Goal: Task Accomplishment & Management: Complete application form

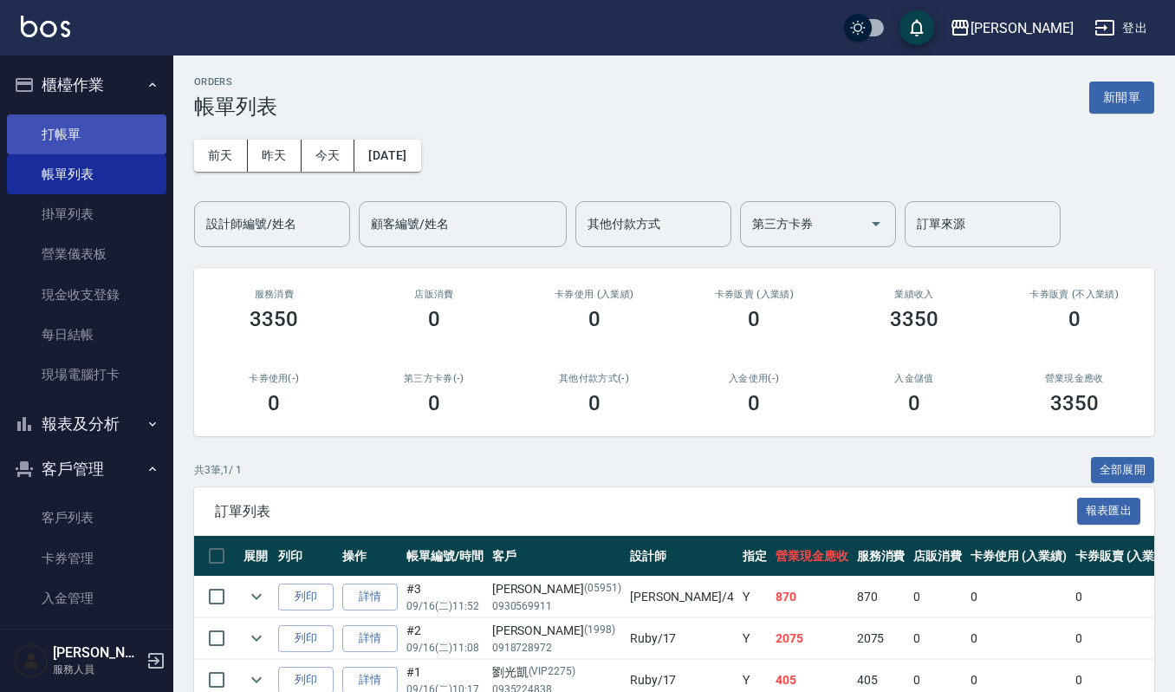
click at [49, 144] on link "打帳單" at bounding box center [86, 134] width 159 height 40
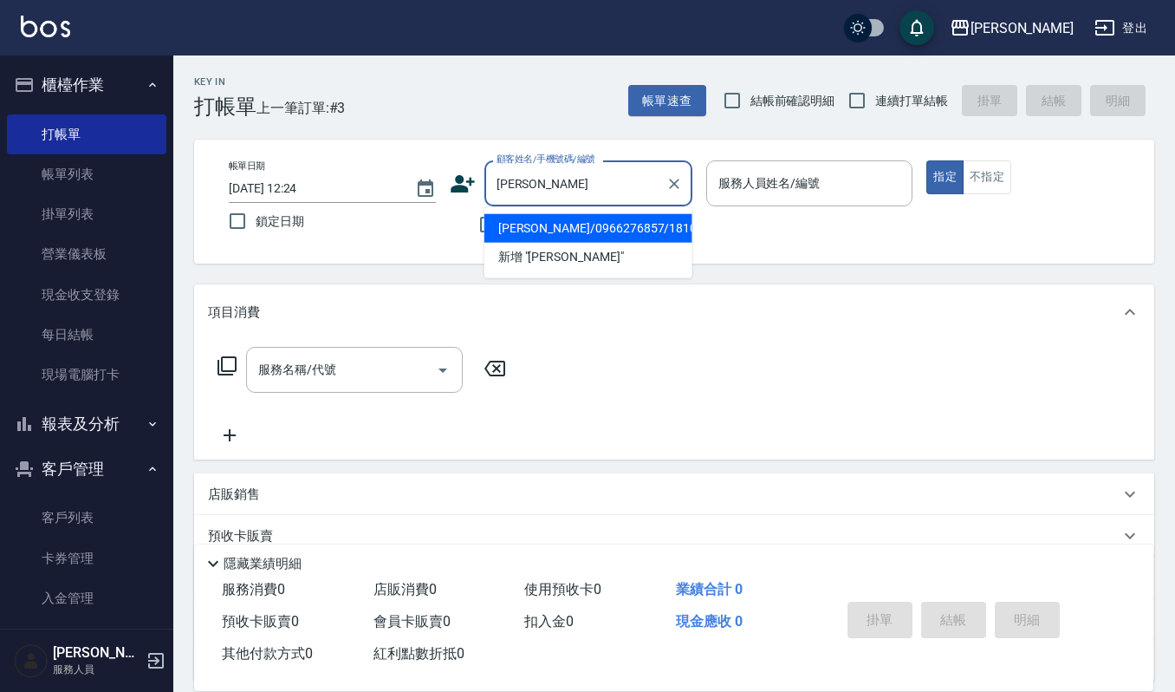
click at [579, 230] on li "[PERSON_NAME]/0966276857/181017" at bounding box center [588, 228] width 208 height 29
type input "[PERSON_NAME]/0966276857/181017"
type input "吉兒-4"
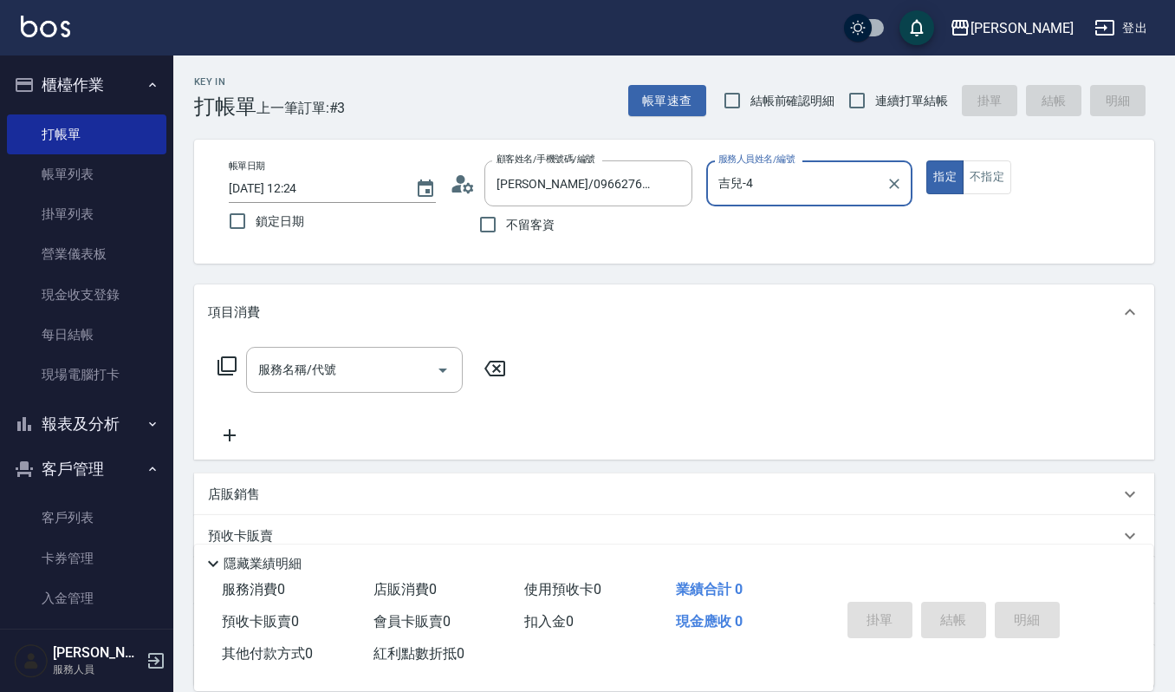
click at [299, 361] on input "服務名稱/代號" at bounding box center [341, 369] width 175 height 30
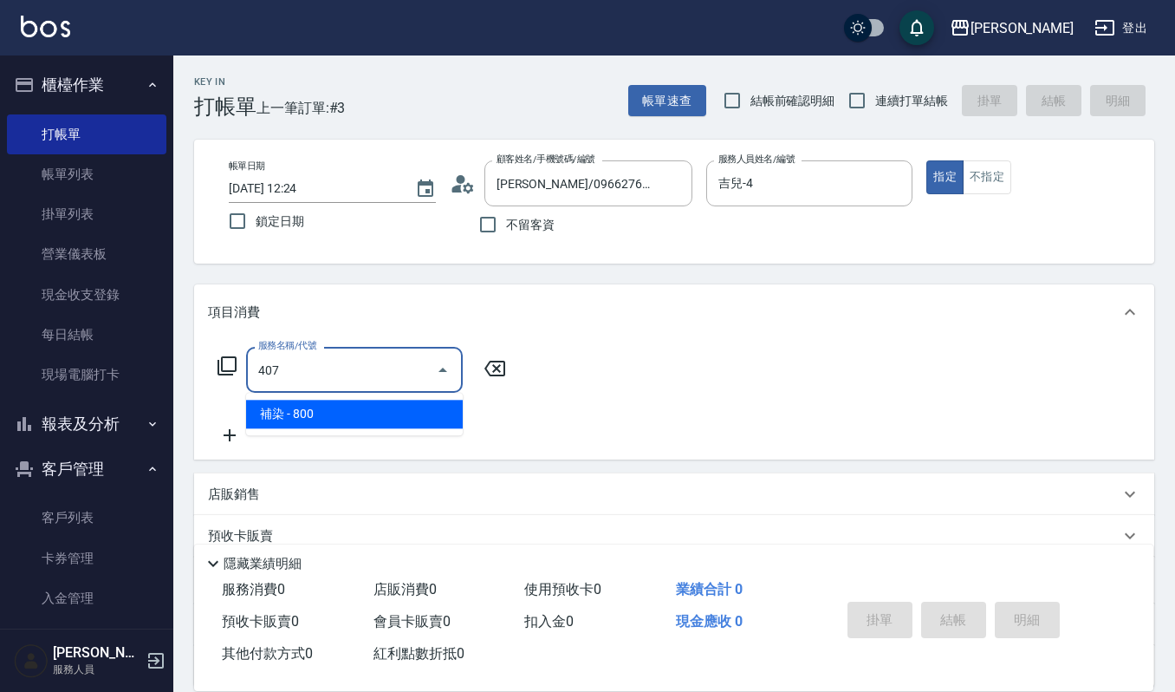
type input "補染(407)"
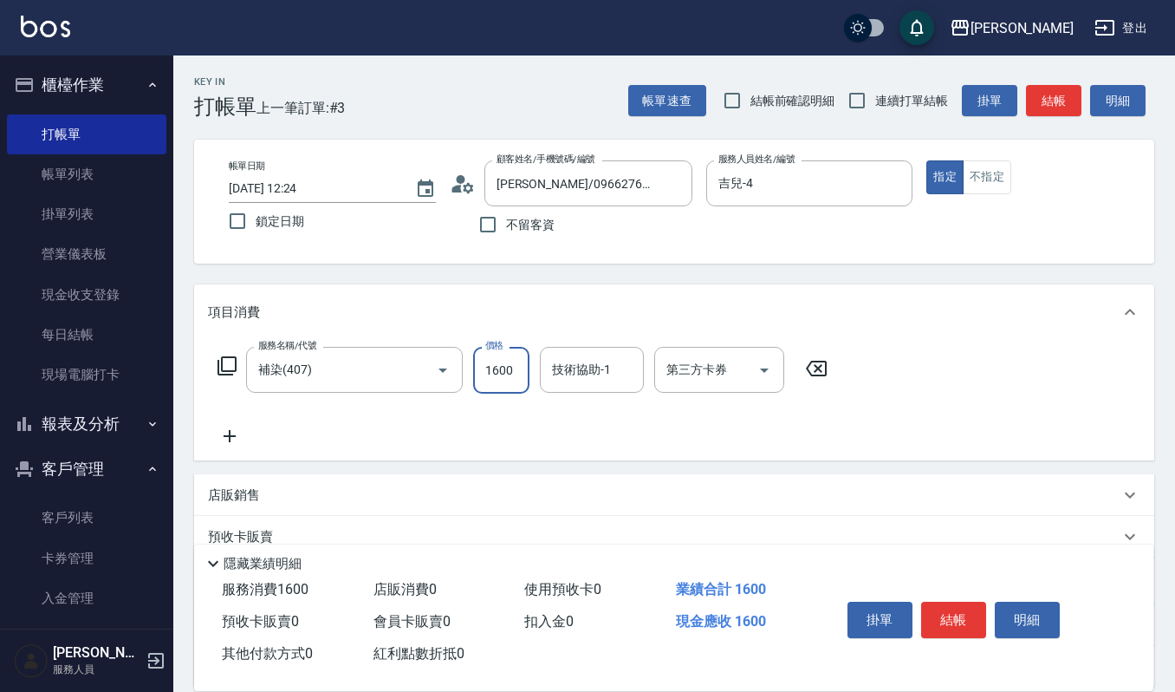
type input "1600"
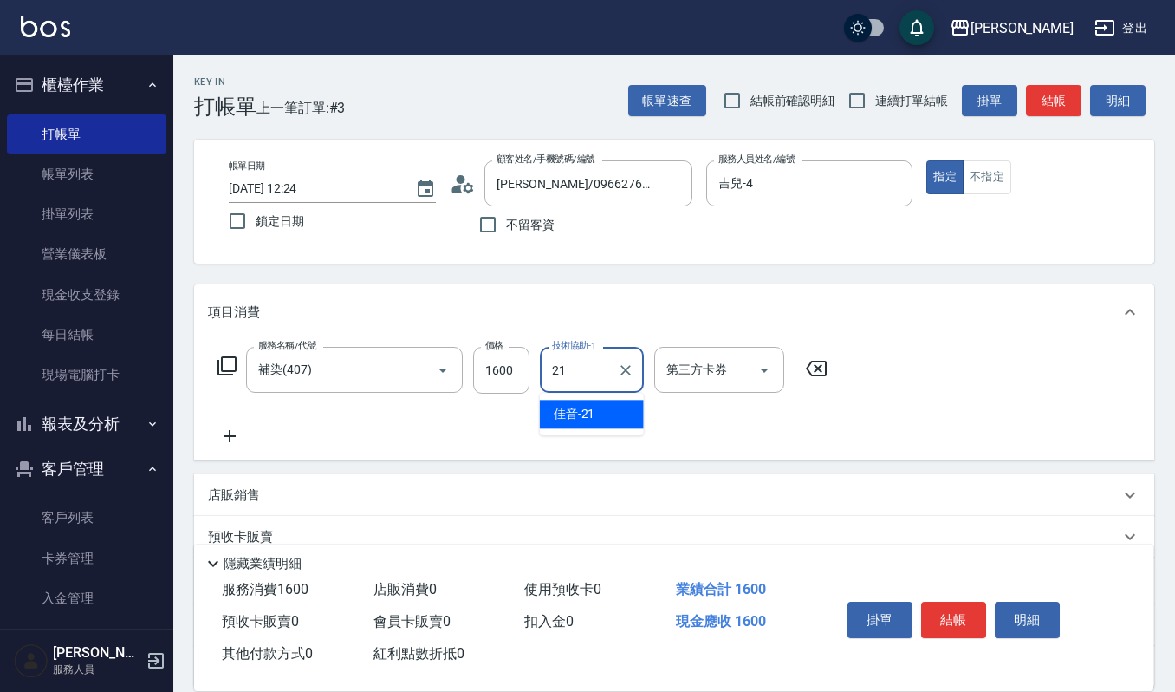
type input "佳音-21"
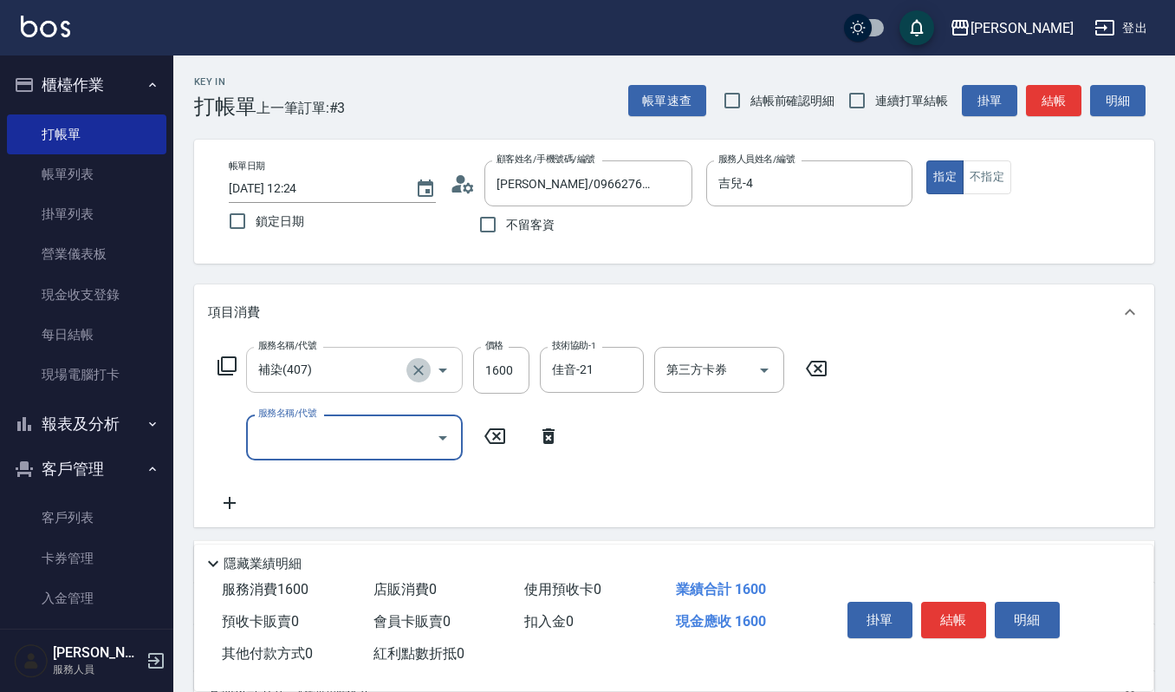
click at [411, 365] on icon "Clear" at bounding box center [418, 369] width 17 height 17
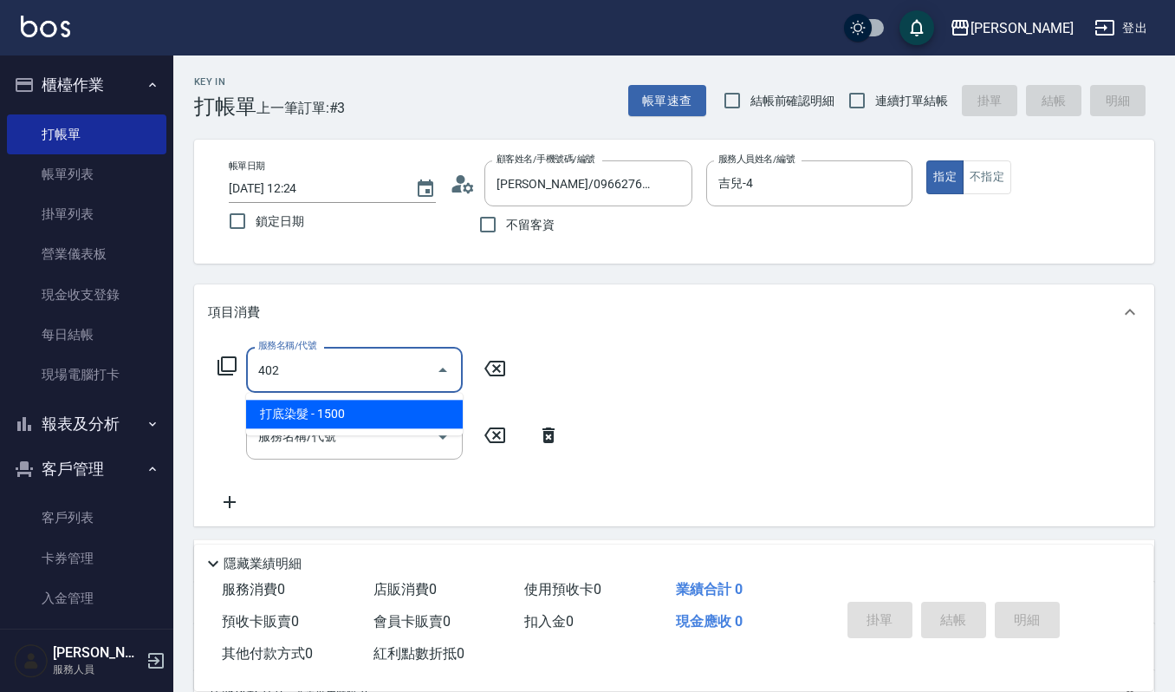
type input "3"
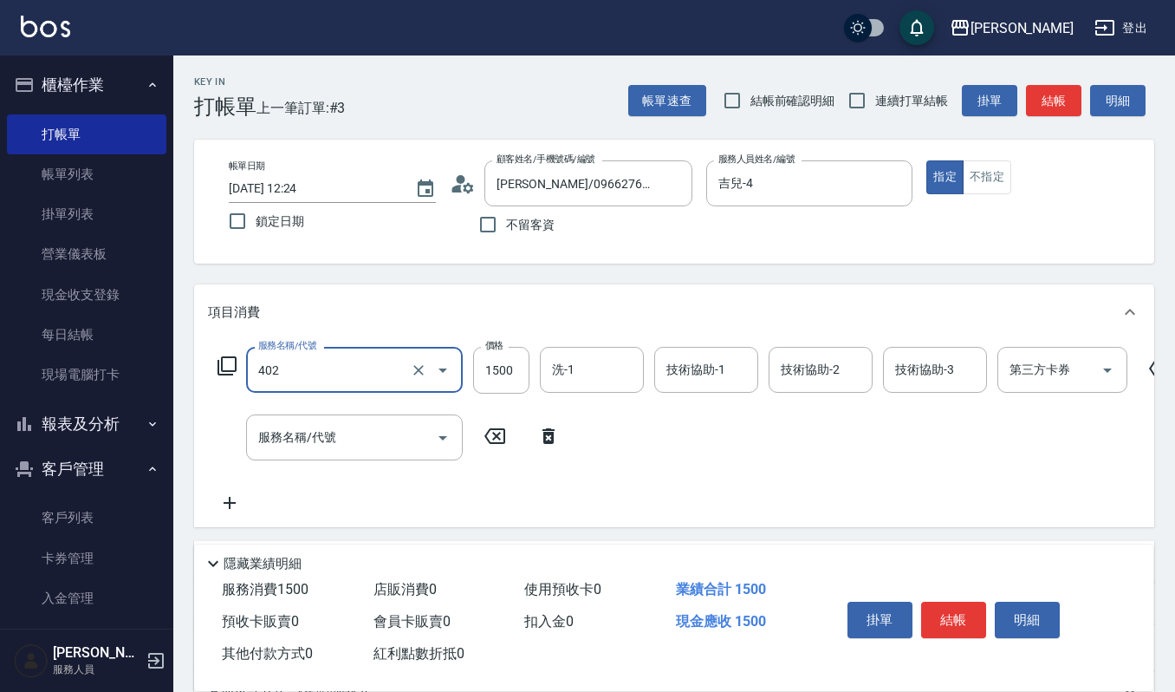
type input "打底染髮(402)"
type input "1600"
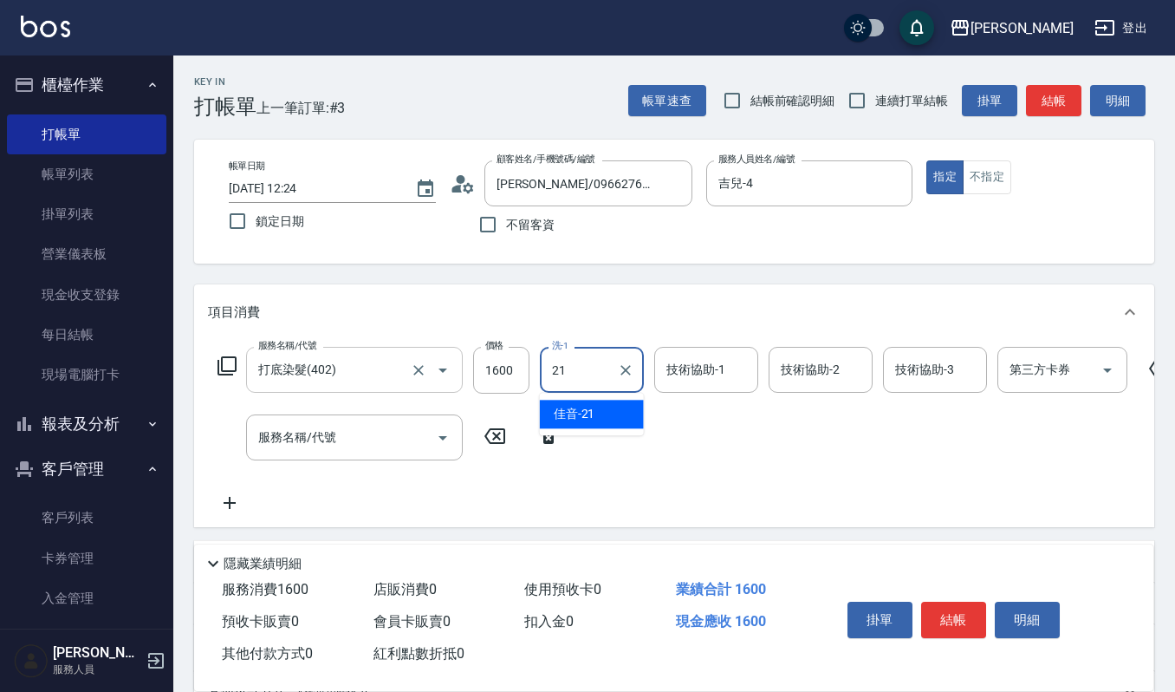
type input "佳音-21"
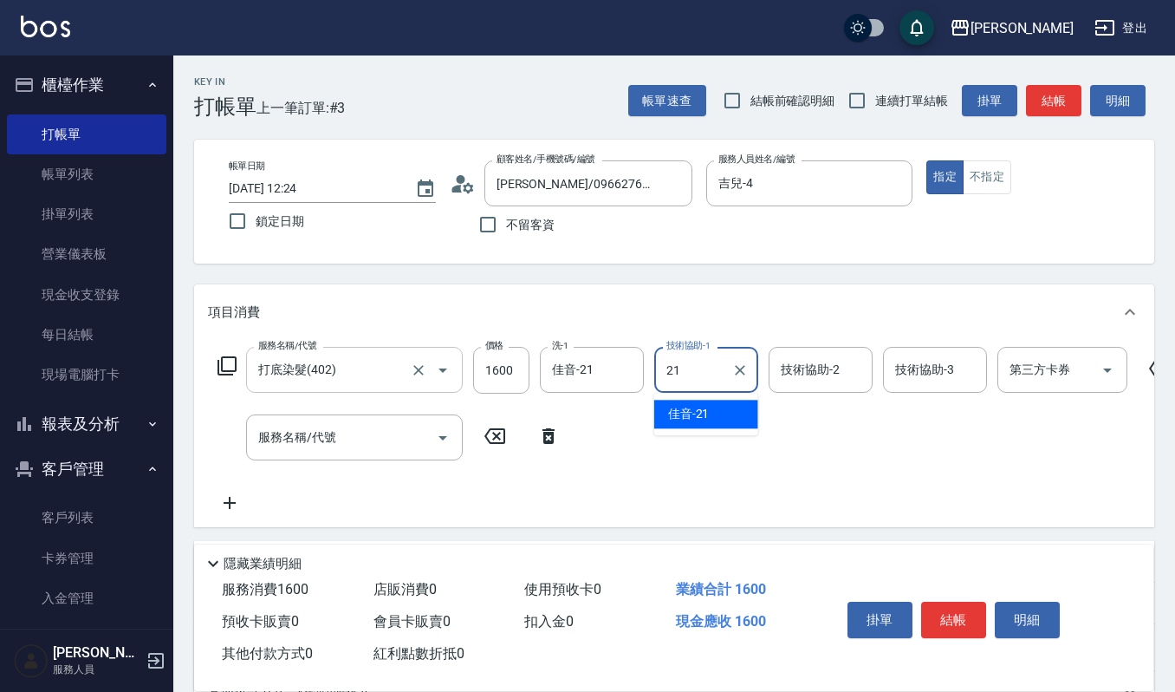
type input "佳音-21"
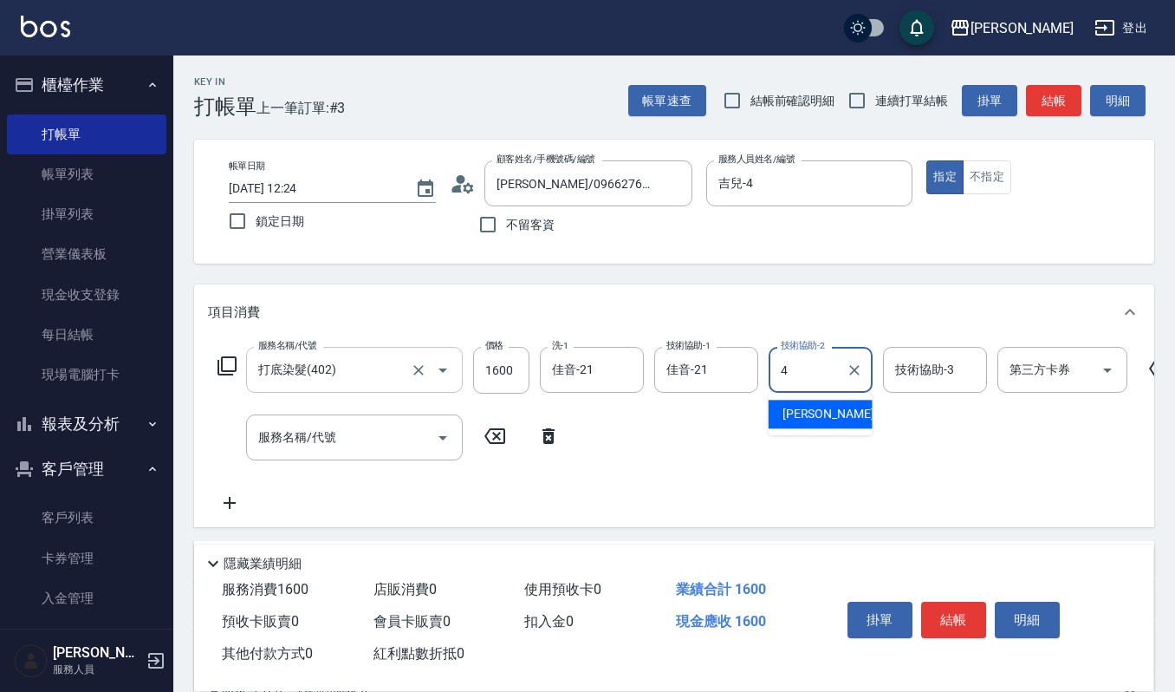
type input "吉兒-4"
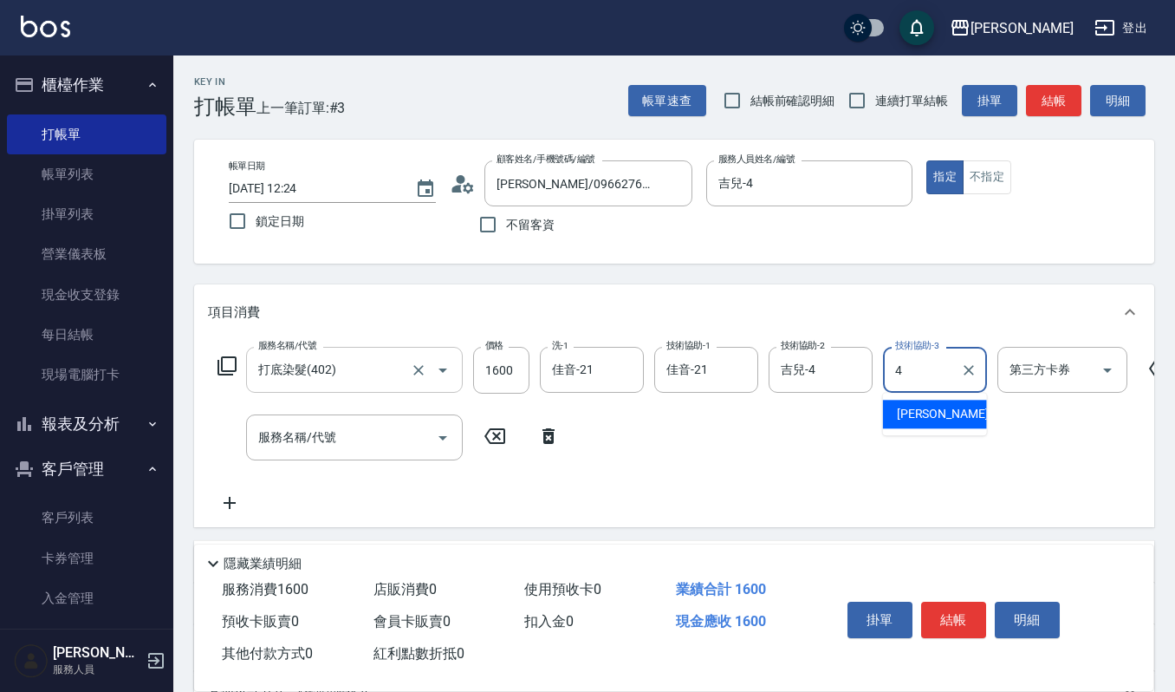
type input "吉兒-4"
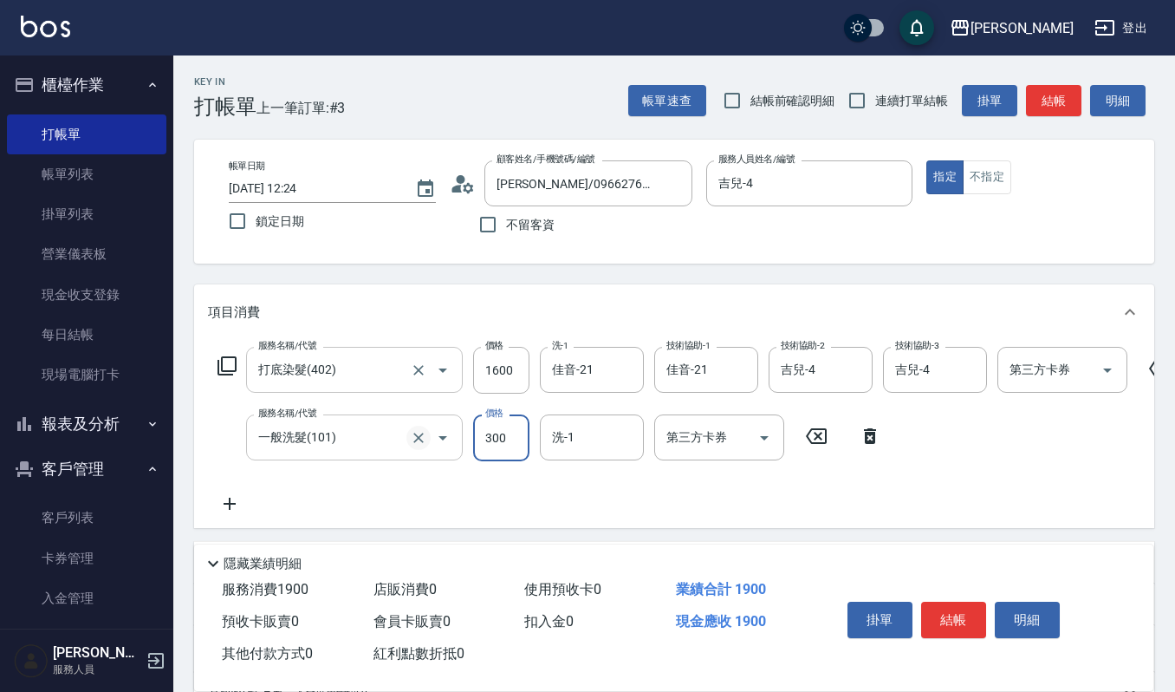
click at [425, 441] on button "Clear" at bounding box center [418, 438] width 24 height 24
type input "一般洗髮(101)"
drag, startPoint x: 406, startPoint y: 434, endPoint x: 426, endPoint y: 444, distance: 22.9
click at [411, 437] on div at bounding box center [430, 437] width 49 height 46
click at [427, 445] on button "Clear" at bounding box center [418, 438] width 24 height 24
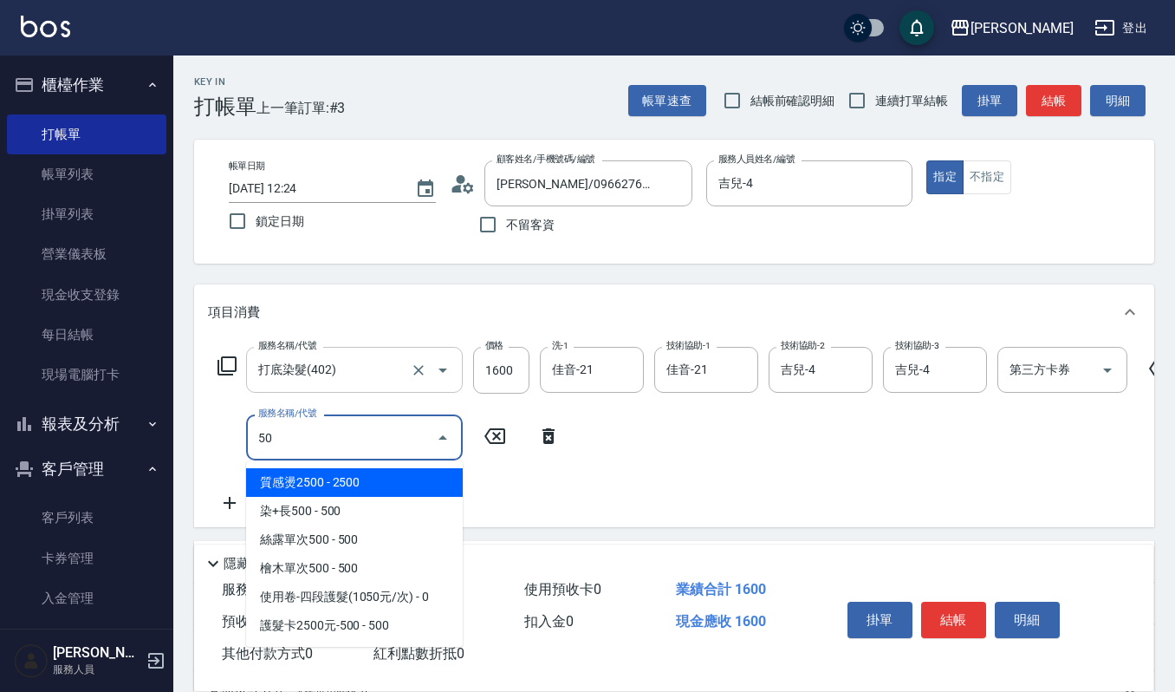
type input "508"
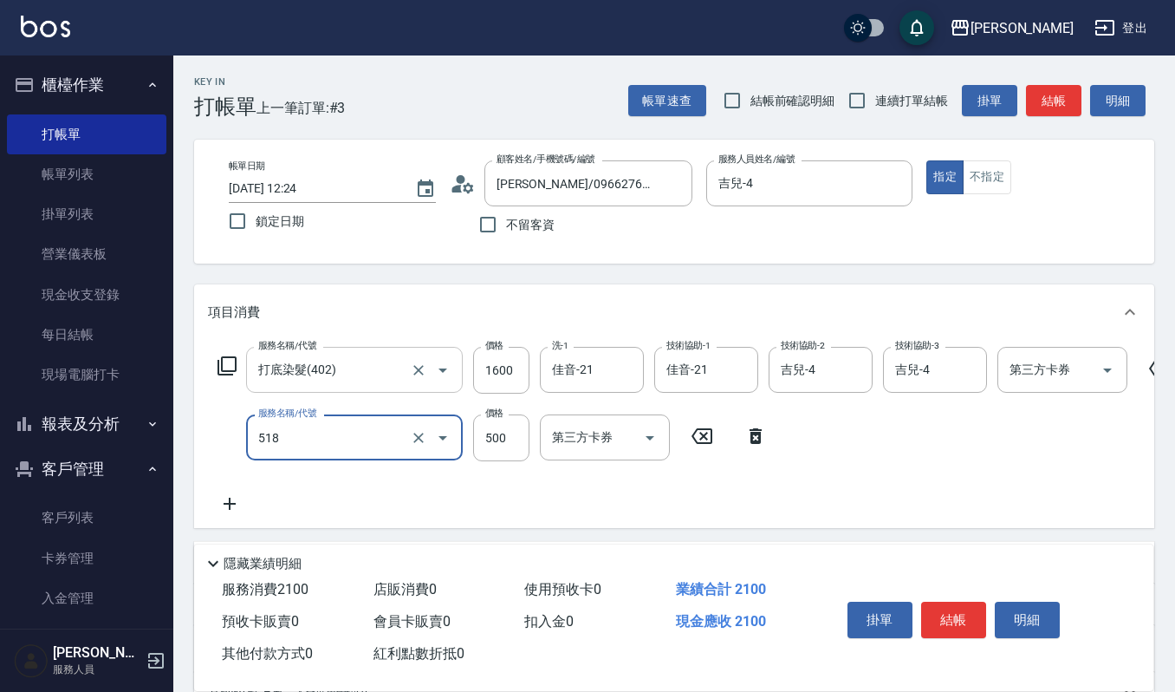
type input "(雲提)燙染前頭皮防護(518)"
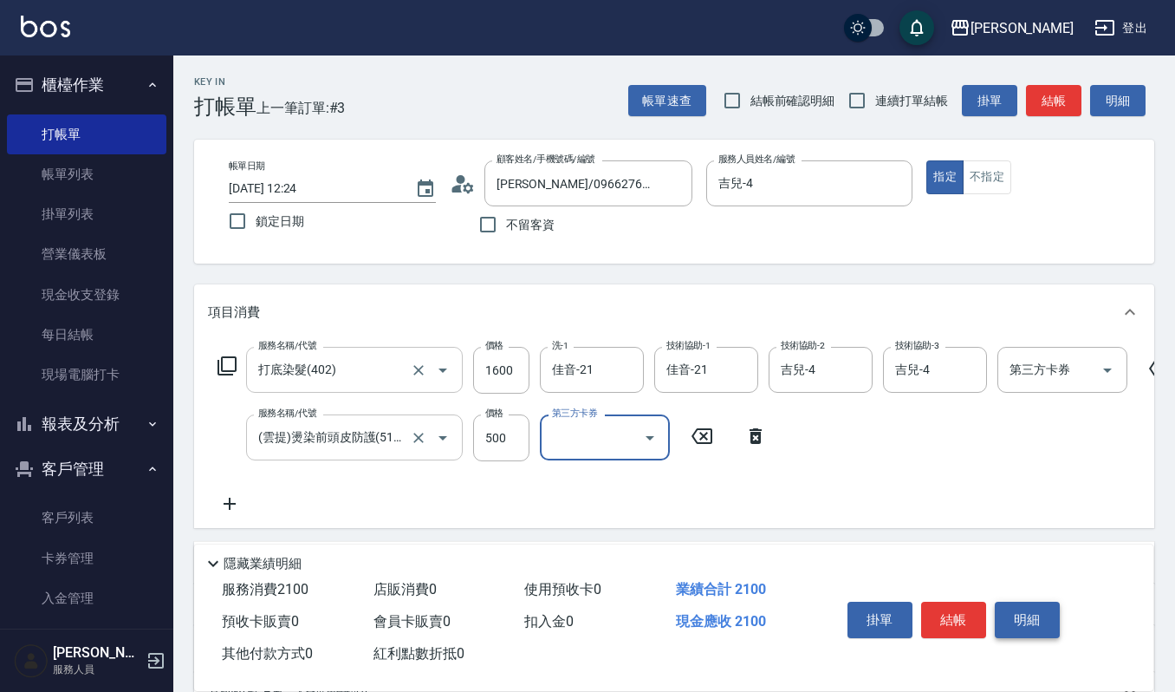
click at [1031, 605] on button "明細" at bounding box center [1027, 620] width 65 height 36
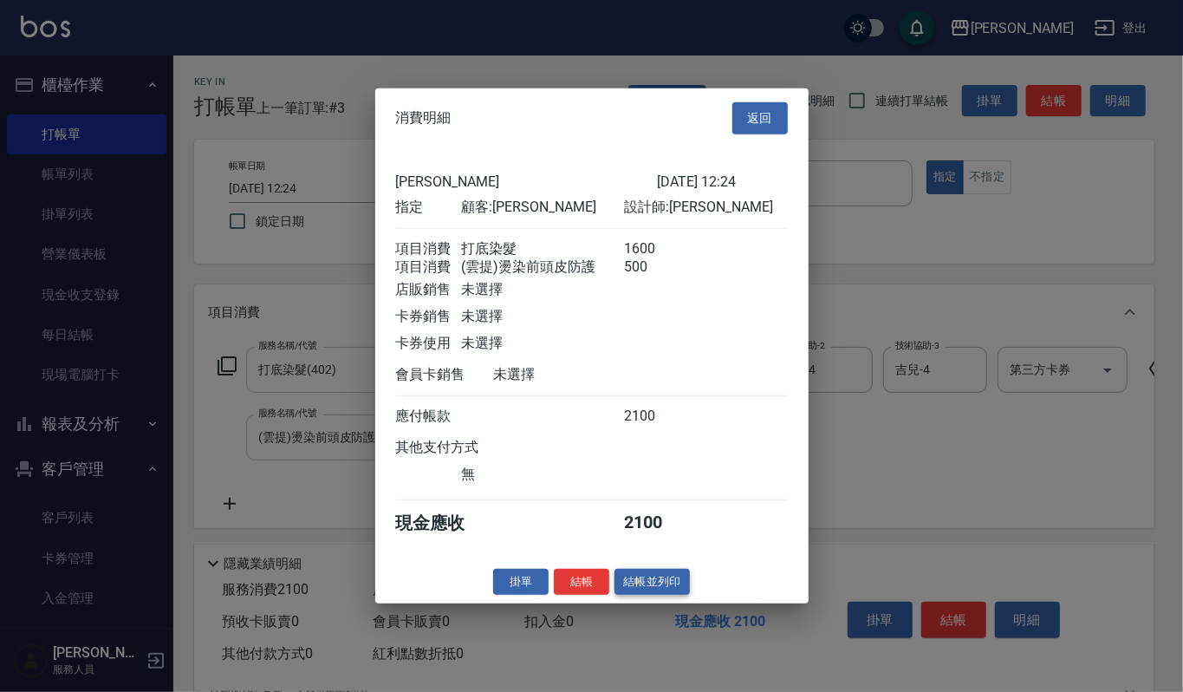
click at [645, 588] on button "結帳並列印" at bounding box center [652, 581] width 75 height 27
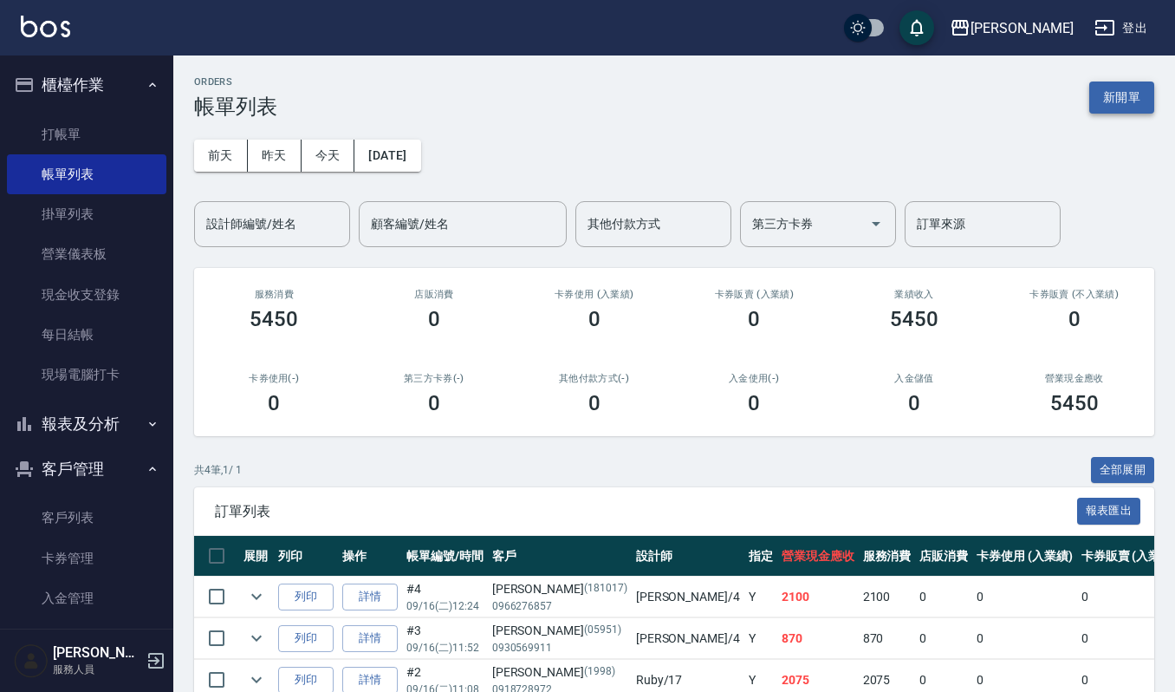
click at [1104, 91] on button "新開單" at bounding box center [1121, 97] width 65 height 32
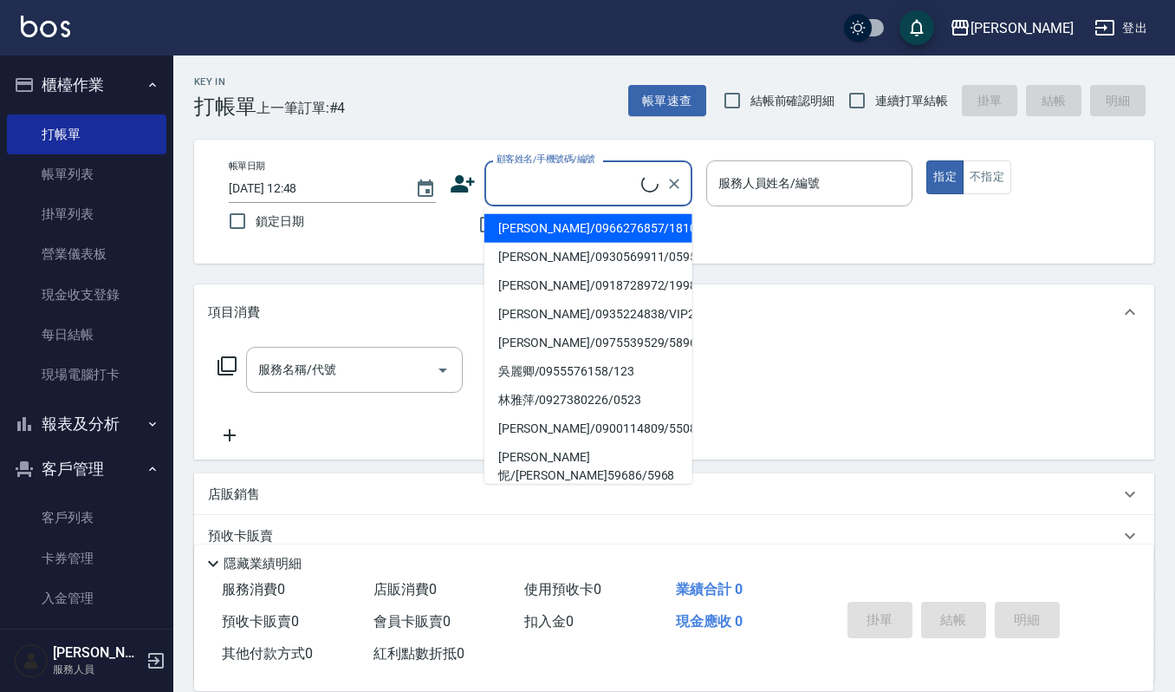
click at [541, 171] on input "顧客姓名/手機號碼/編號" at bounding box center [566, 183] width 149 height 30
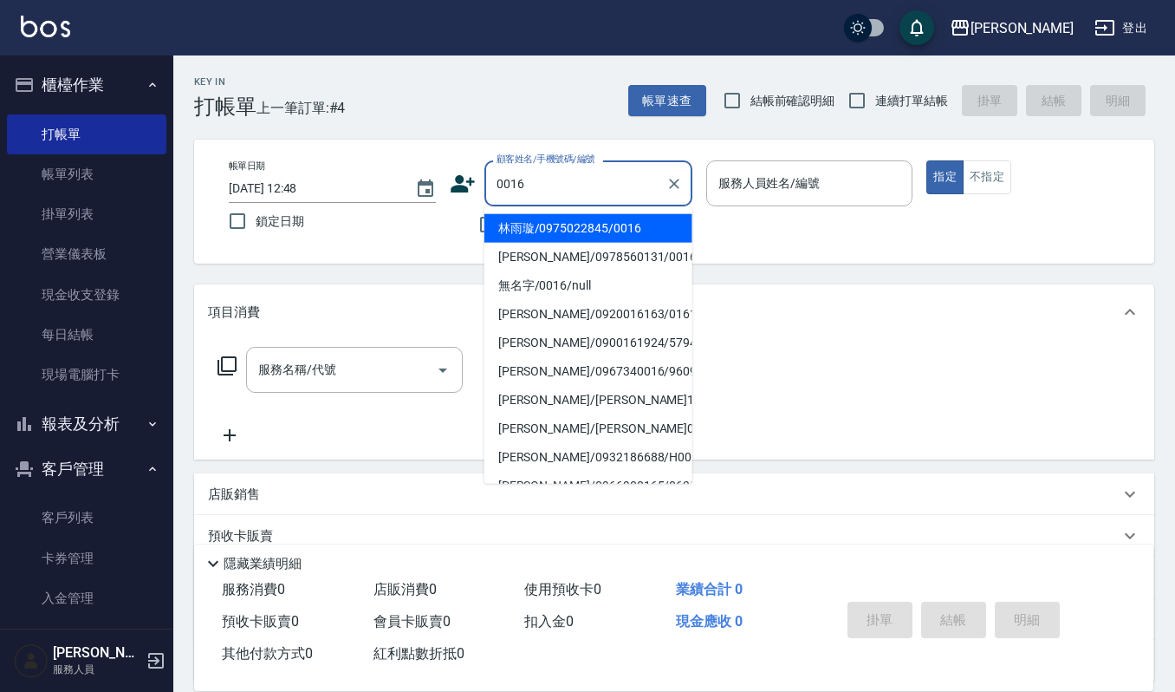
click at [522, 231] on li "林雨璇/0975022845/0016" at bounding box center [588, 228] width 208 height 29
type input "林雨璇/0975022845/0016"
type input "Ruby-17"
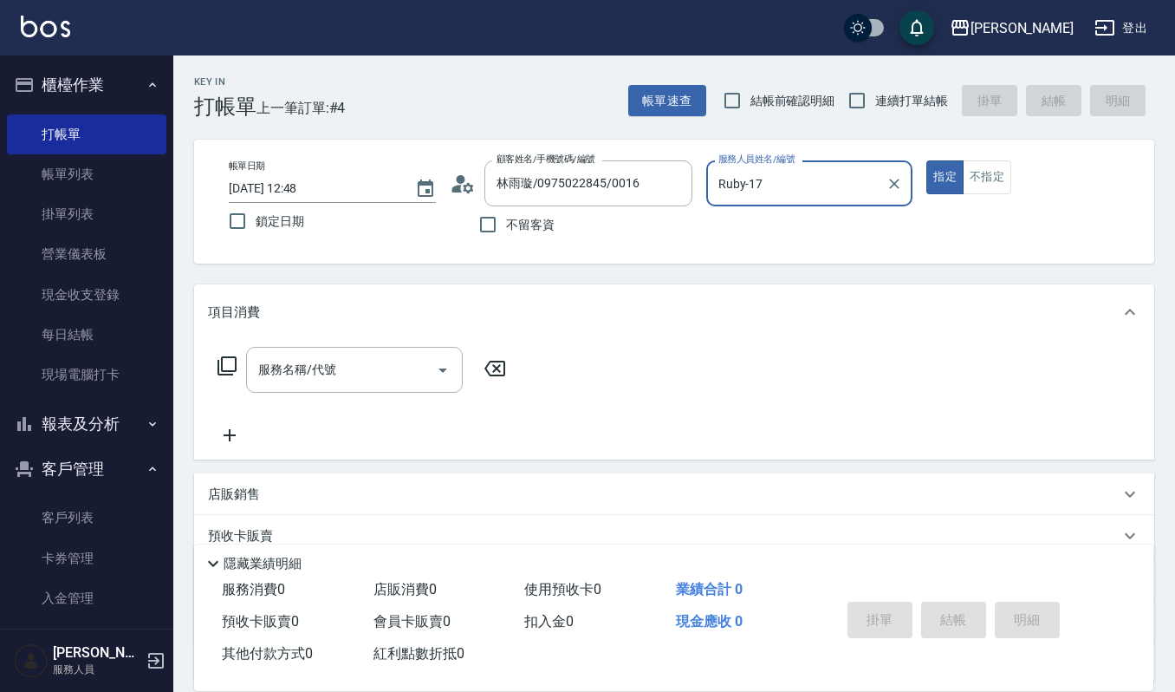
click at [768, 195] on input "Ruby-17" at bounding box center [797, 183] width 166 height 30
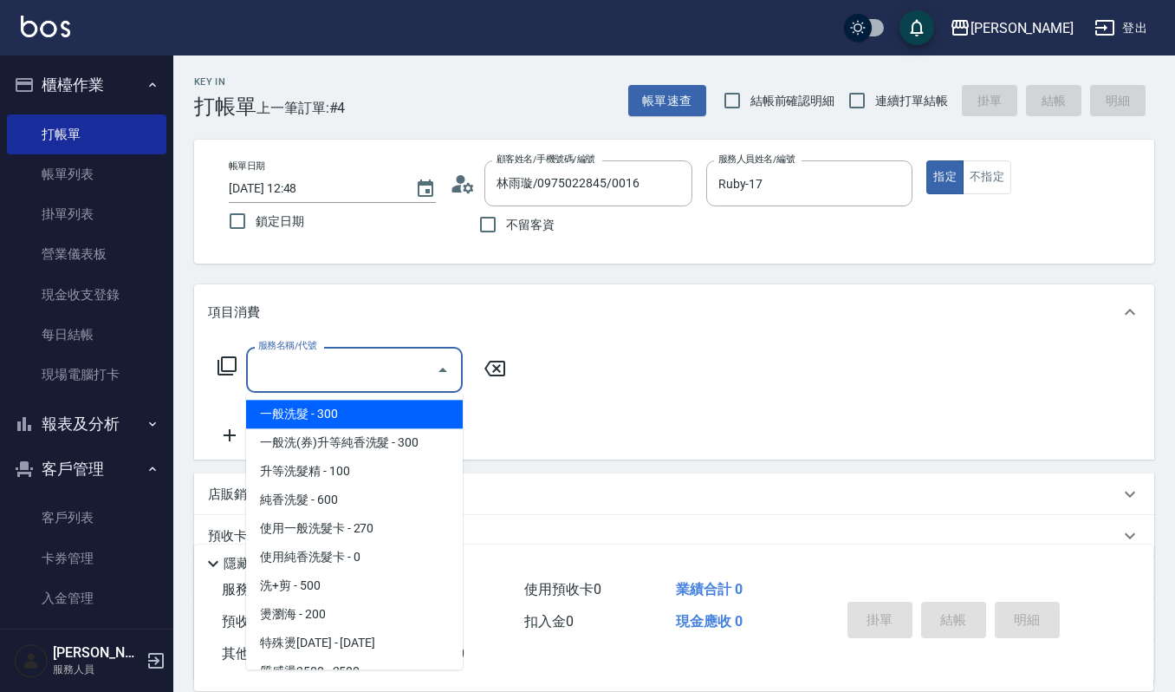
click at [347, 376] on input "服務名稱/代號" at bounding box center [341, 369] width 175 height 30
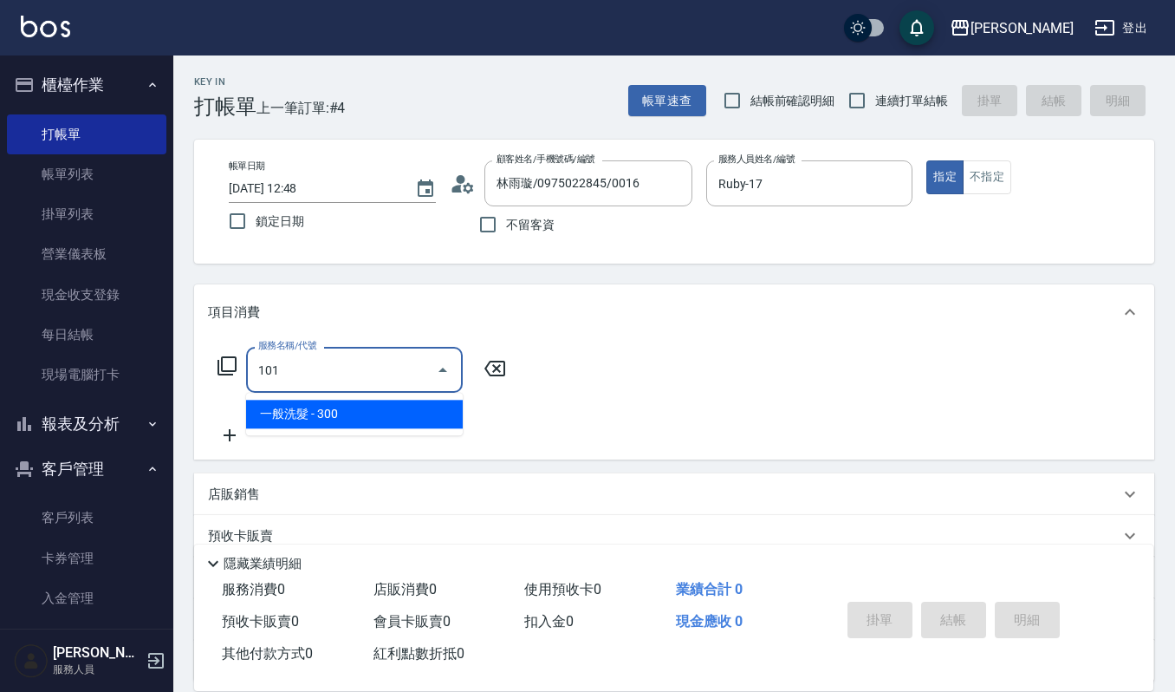
type input "一般洗髮(101)"
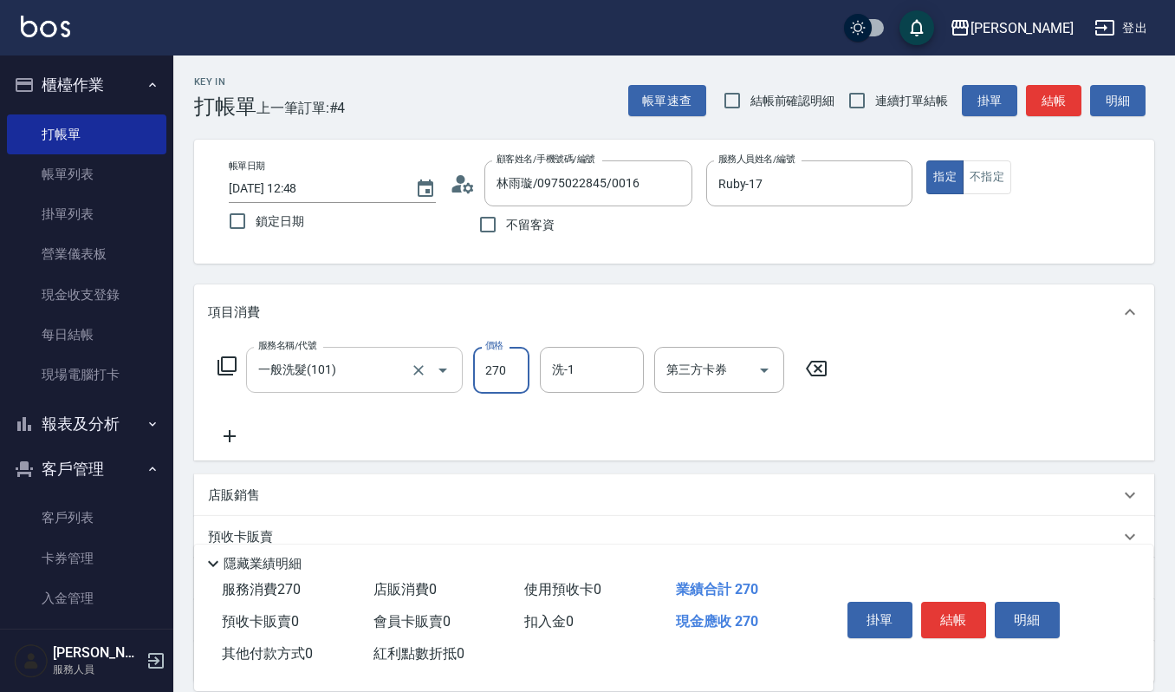
type input "270"
type input "宜芳-22"
click at [962, 615] on button "結帳" at bounding box center [953, 620] width 65 height 36
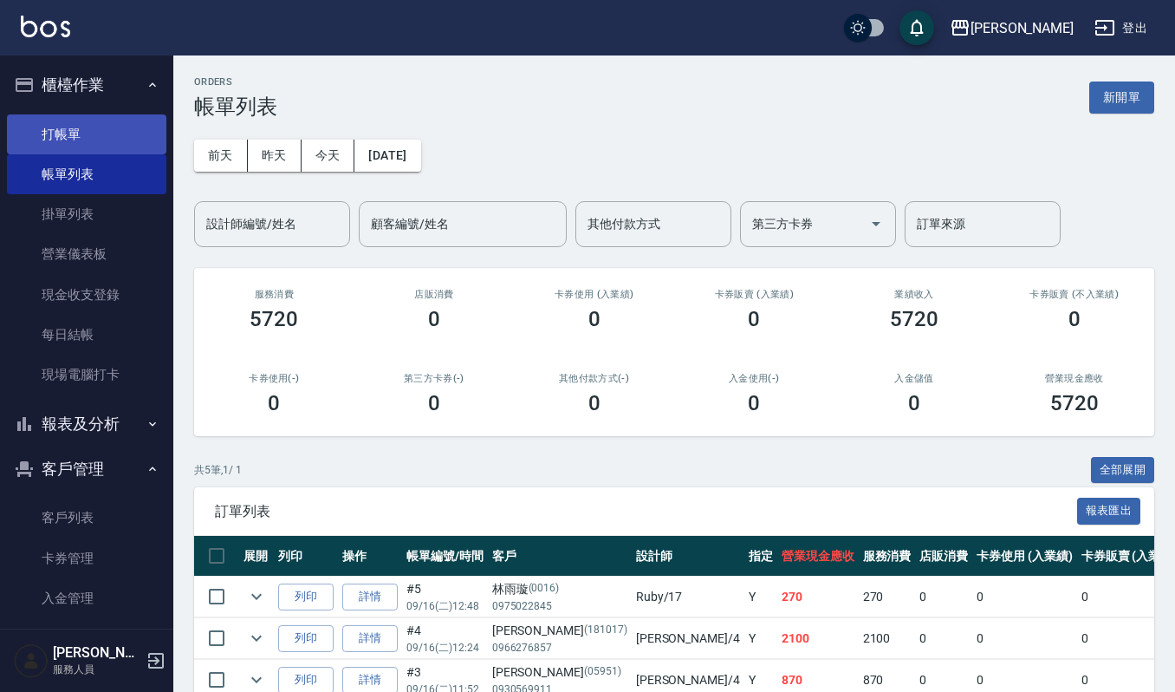
click at [114, 136] on link "打帳單" at bounding box center [86, 134] width 159 height 40
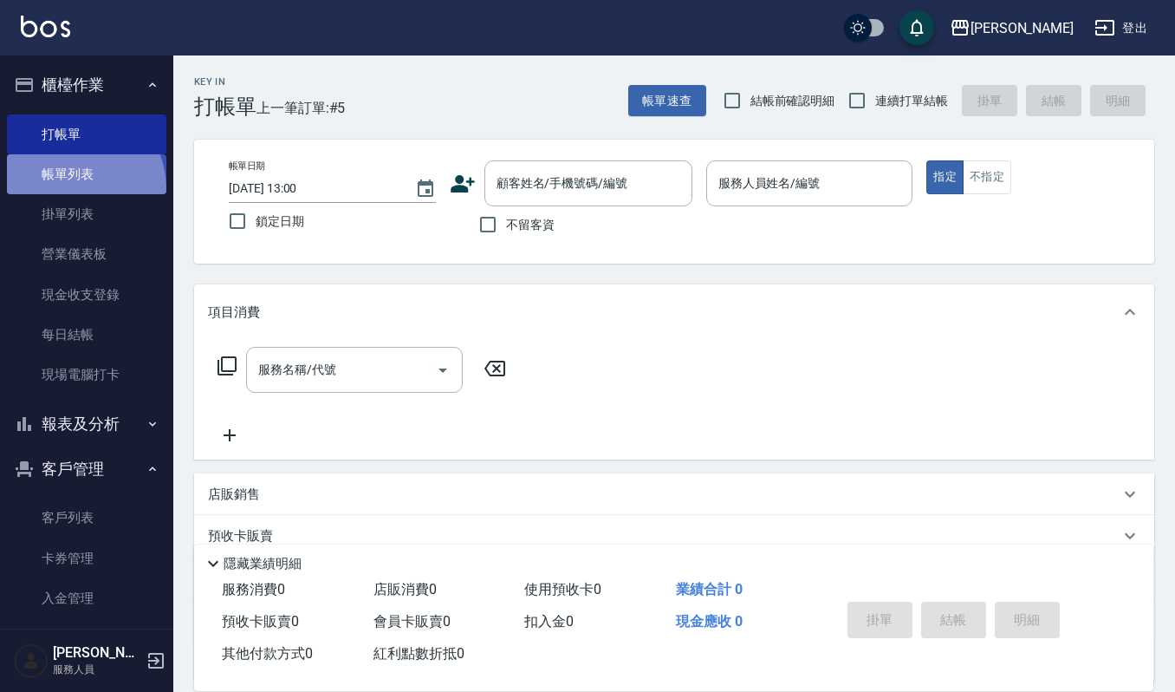
click at [69, 189] on link "帳單列表" at bounding box center [86, 174] width 159 height 40
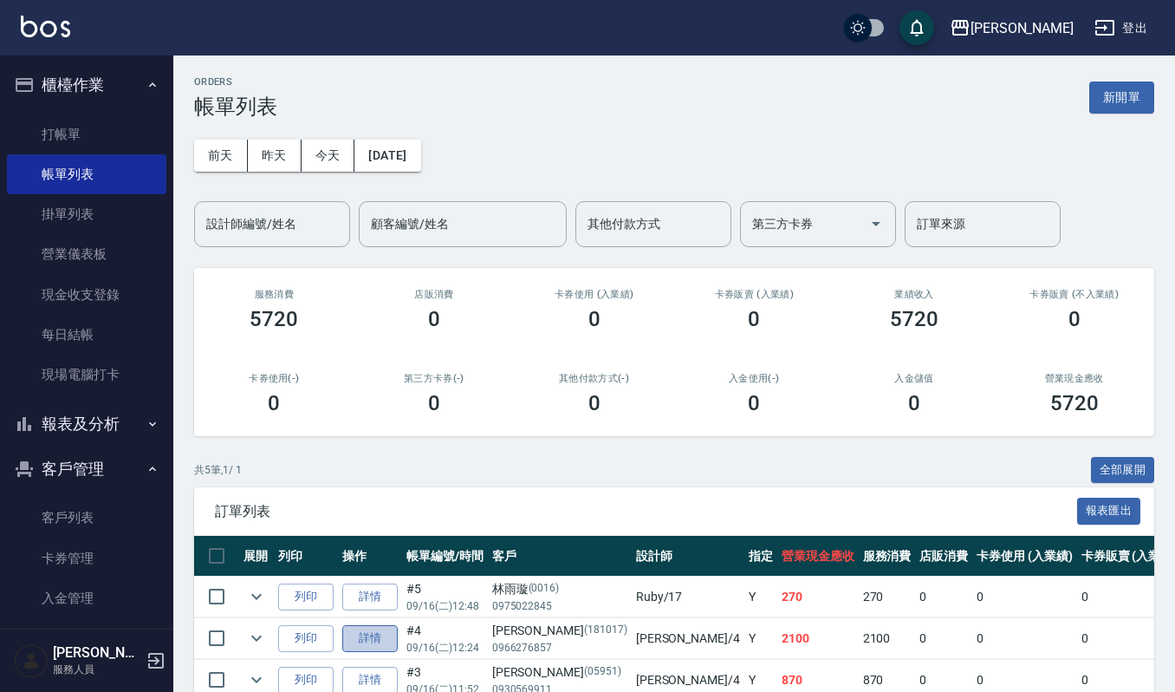
click at [373, 648] on link "詳情" at bounding box center [369, 638] width 55 height 27
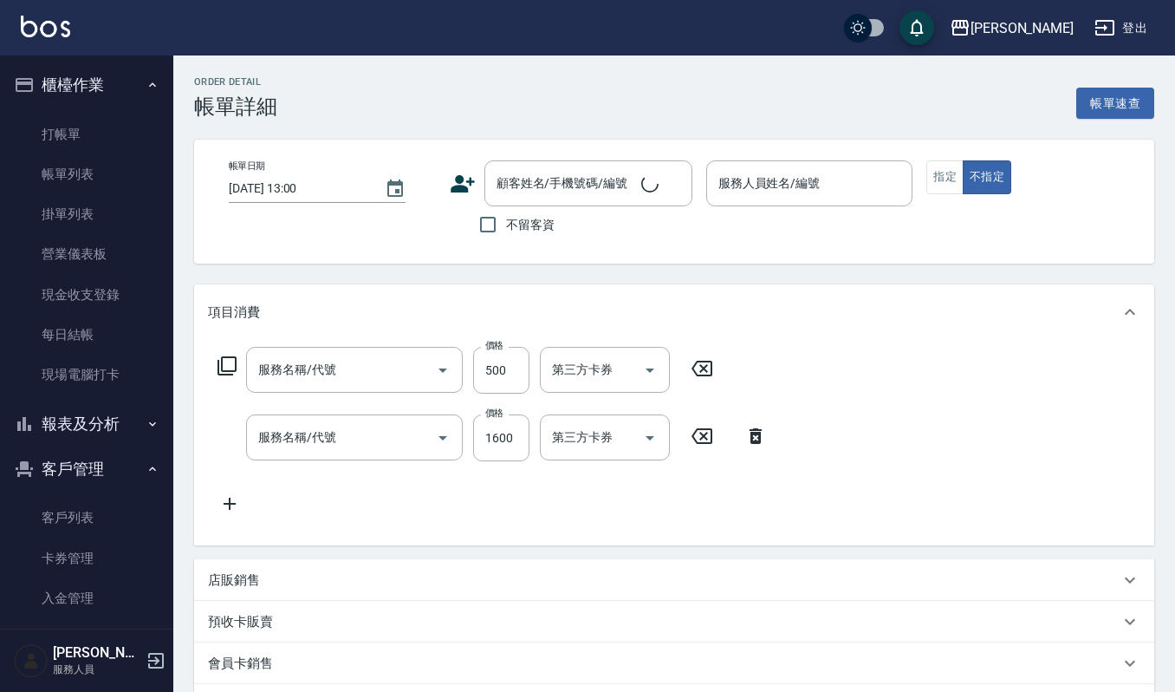
type input "[DATE] 12:24"
type input "吉兒-4"
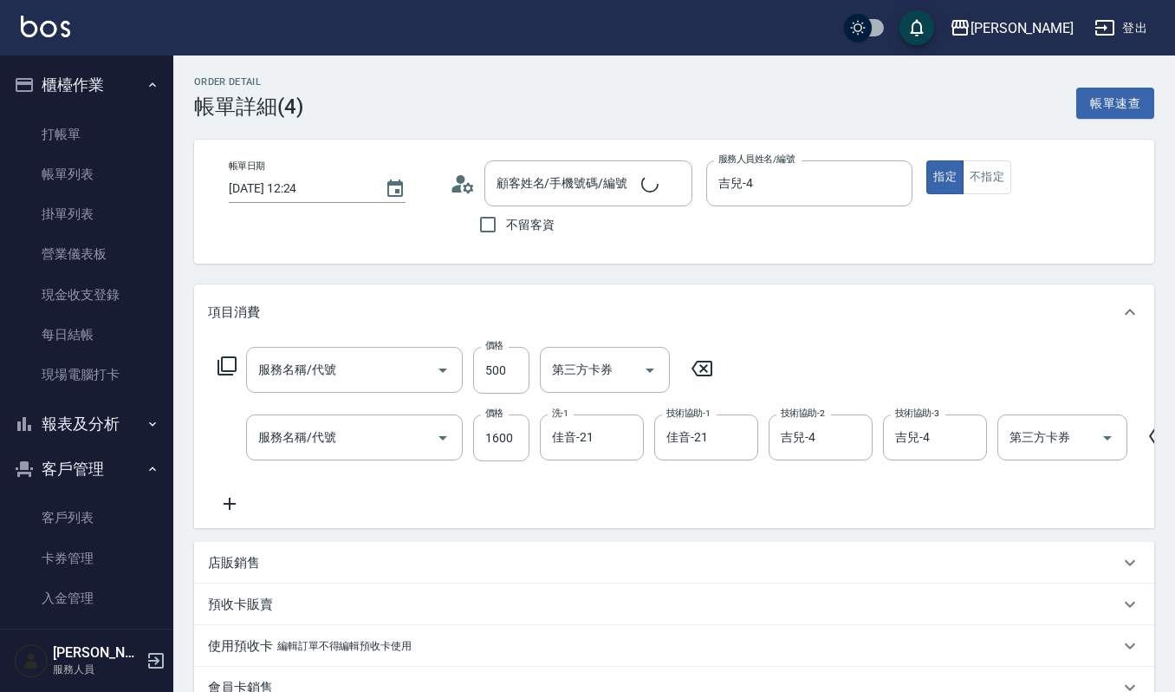
type input "(雲提)燙染前頭皮防護(518)"
type input "打底染髮(402)"
click at [226, 504] on icon at bounding box center [229, 503] width 43 height 21
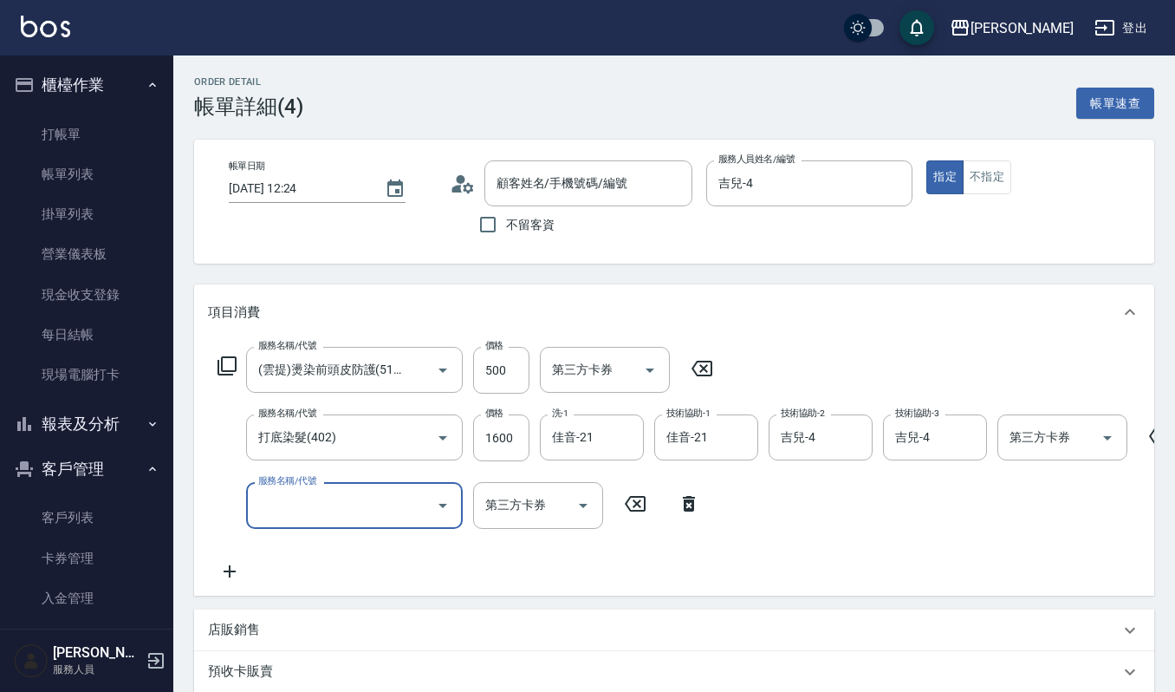
type input "[PERSON_NAME]/0966276857/181017"
click at [485, 432] on input "1600" at bounding box center [501, 437] width 56 height 47
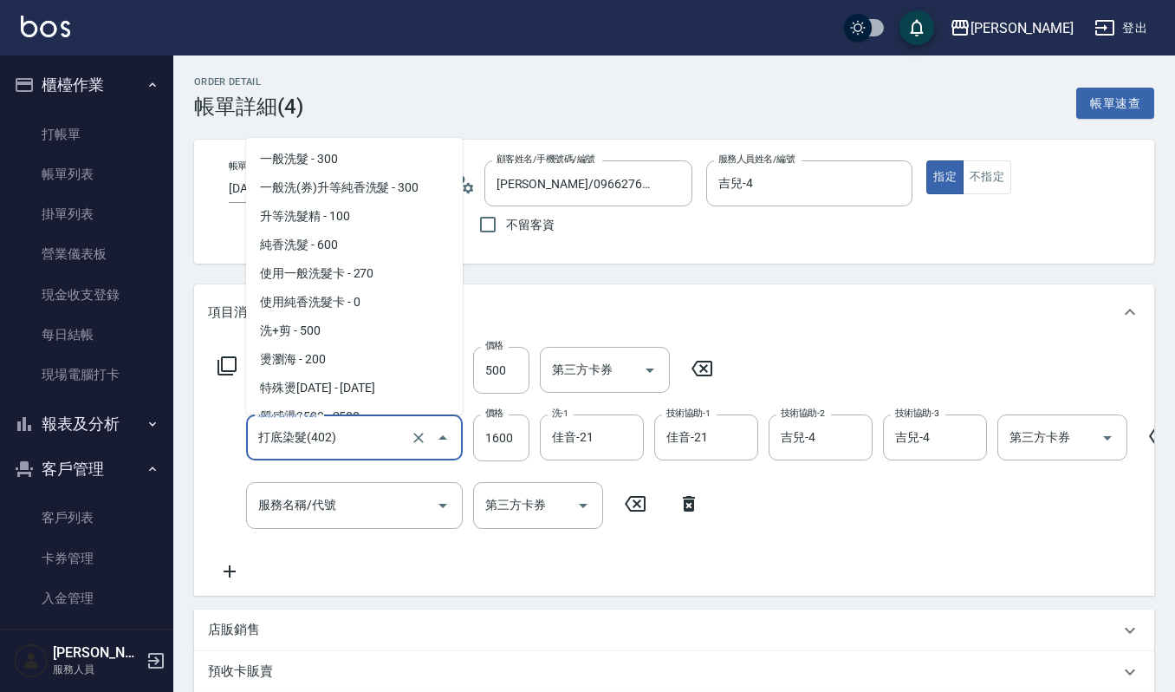
click at [397, 431] on input "打底染髮(402)" at bounding box center [330, 437] width 153 height 30
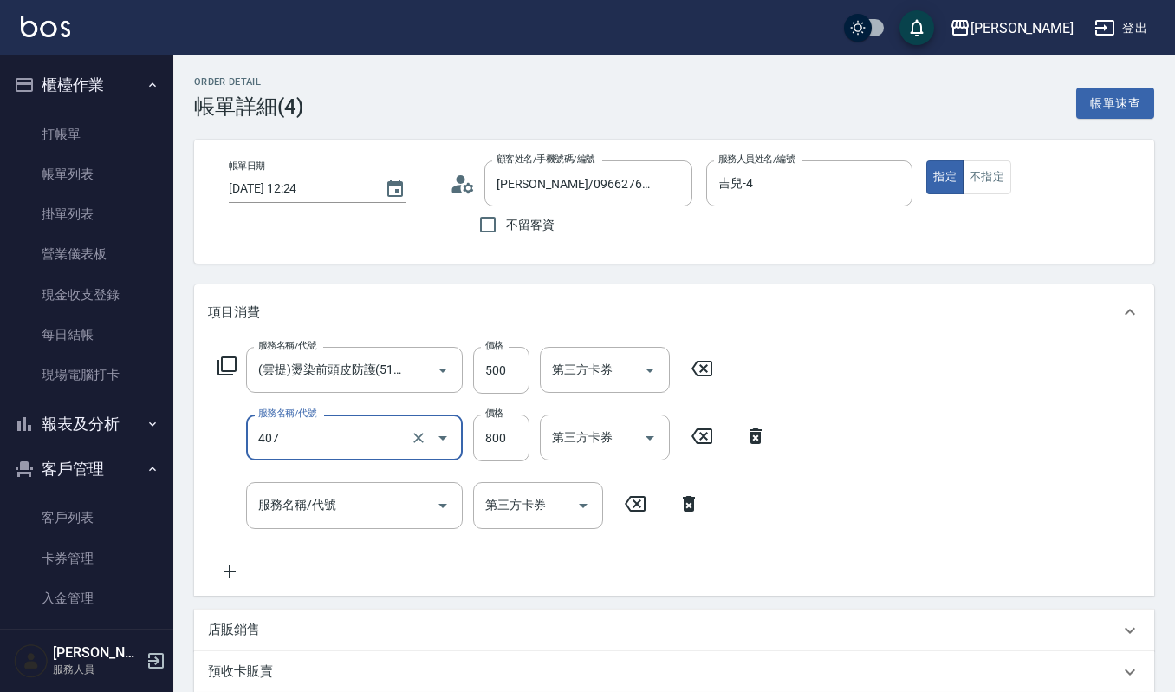
type input "補染(407)"
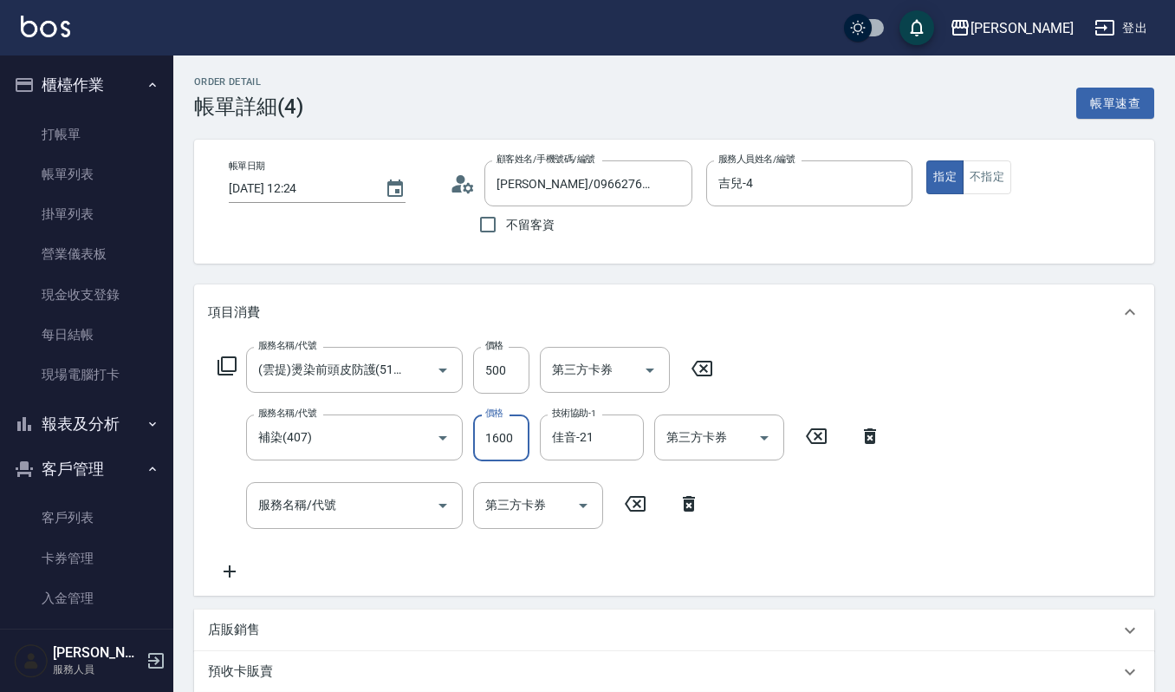
type input "1600"
click at [351, 496] on input "服務名稱/代號" at bounding box center [341, 505] width 175 height 30
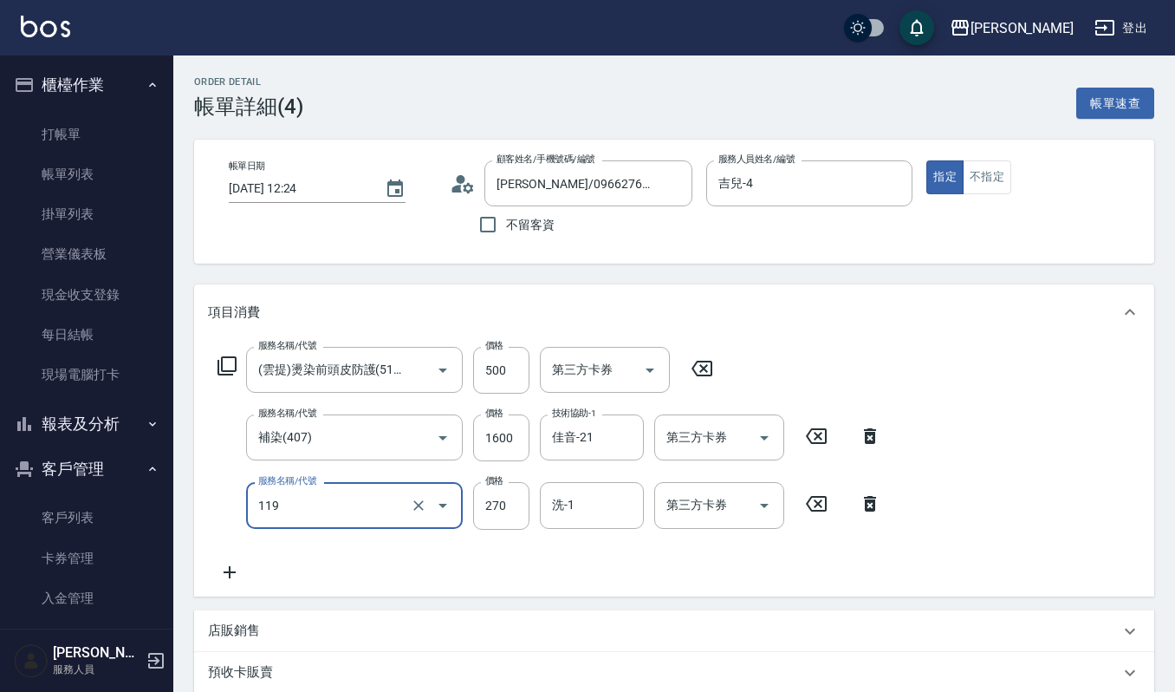
type input "使用一般洗髮卡(119)"
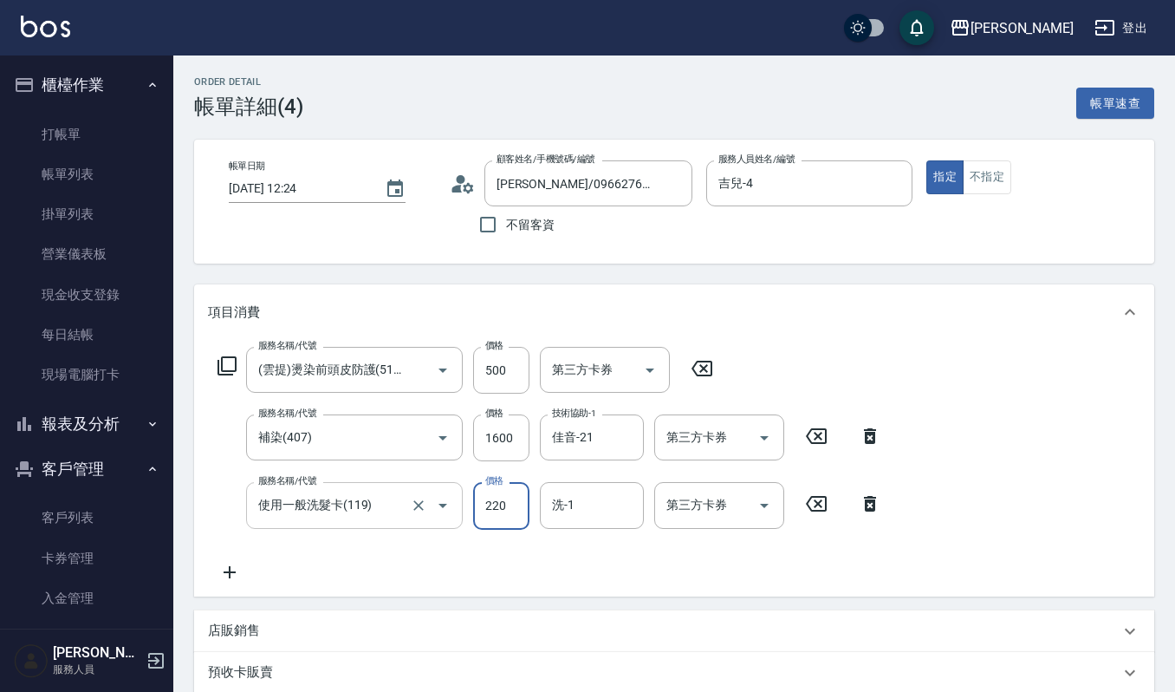
type input "220"
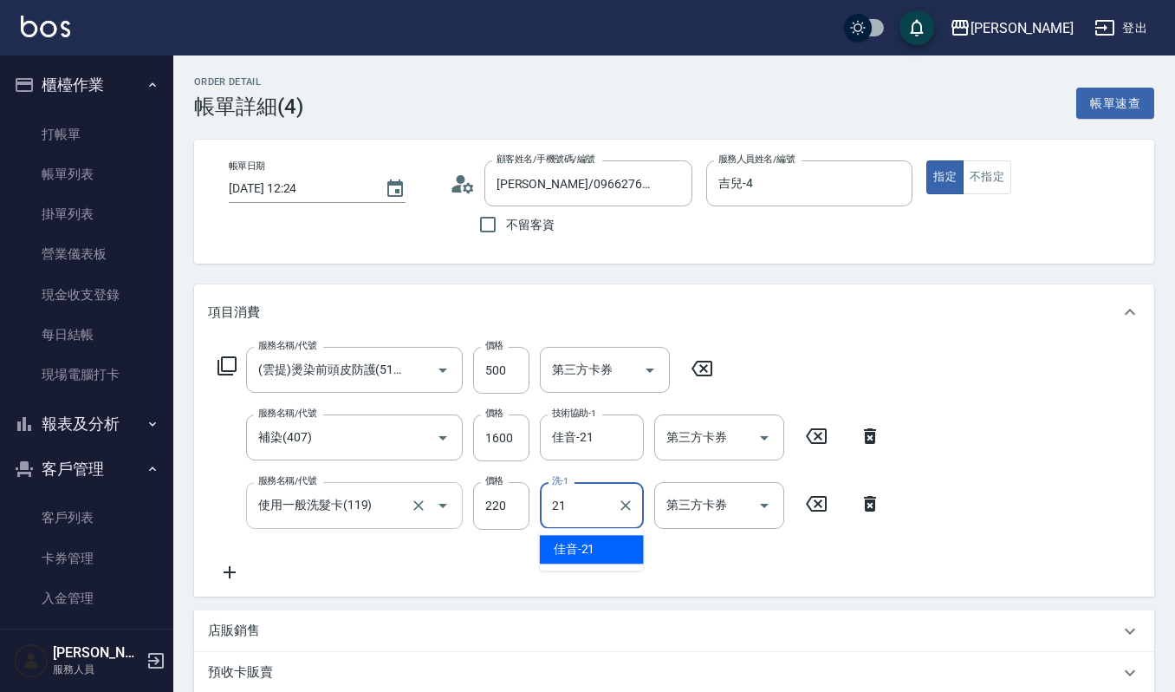
type input "佳音-21"
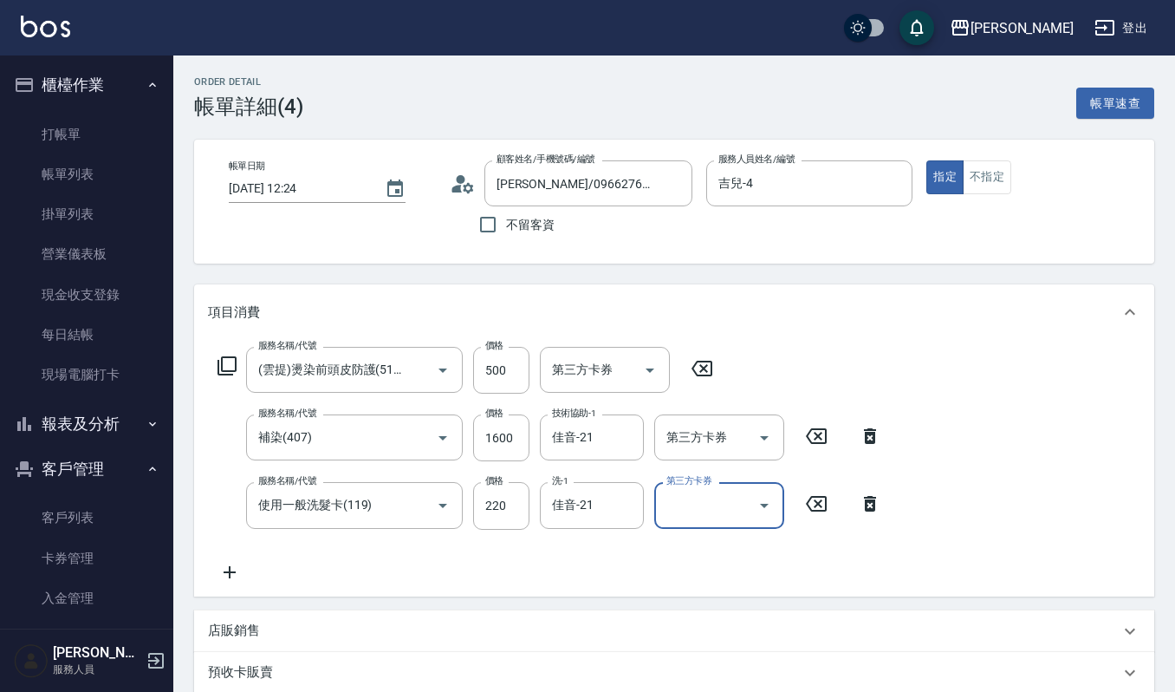
click at [761, 497] on icon "Open" at bounding box center [764, 505] width 21 height 21
click at [702, 576] on span "舊有卡券" at bounding box center [719, 577] width 130 height 29
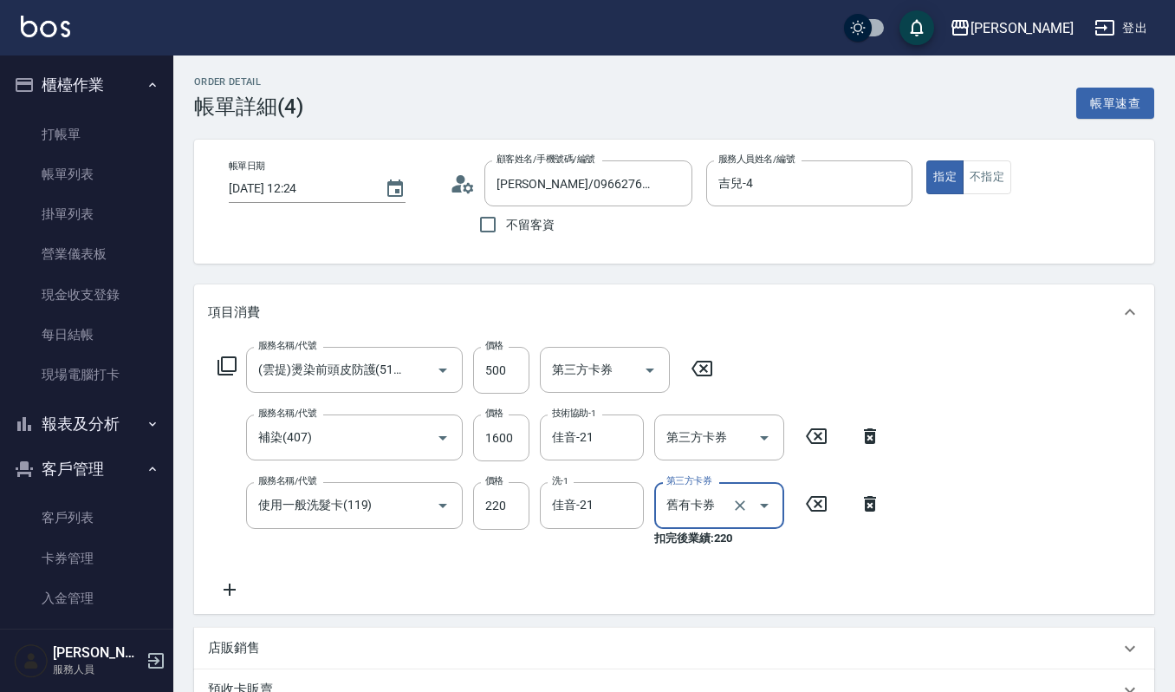
type input "舊有卡券"
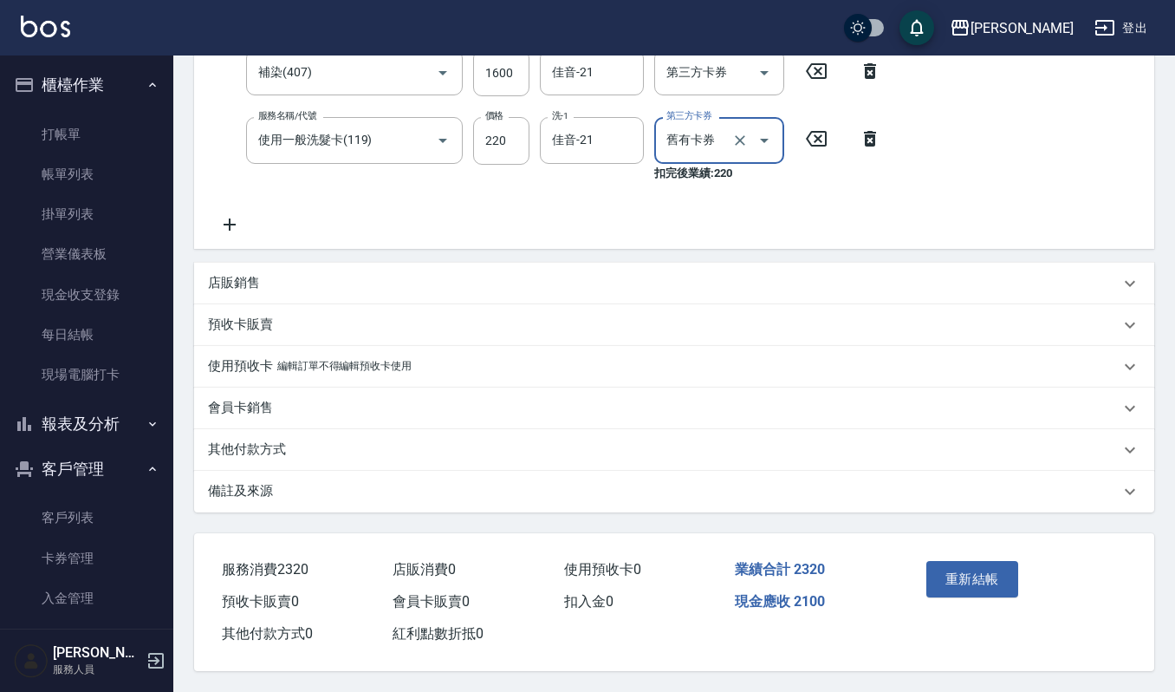
scroll to position [368, 0]
click at [1017, 582] on button "重新結帳" at bounding box center [973, 579] width 92 height 36
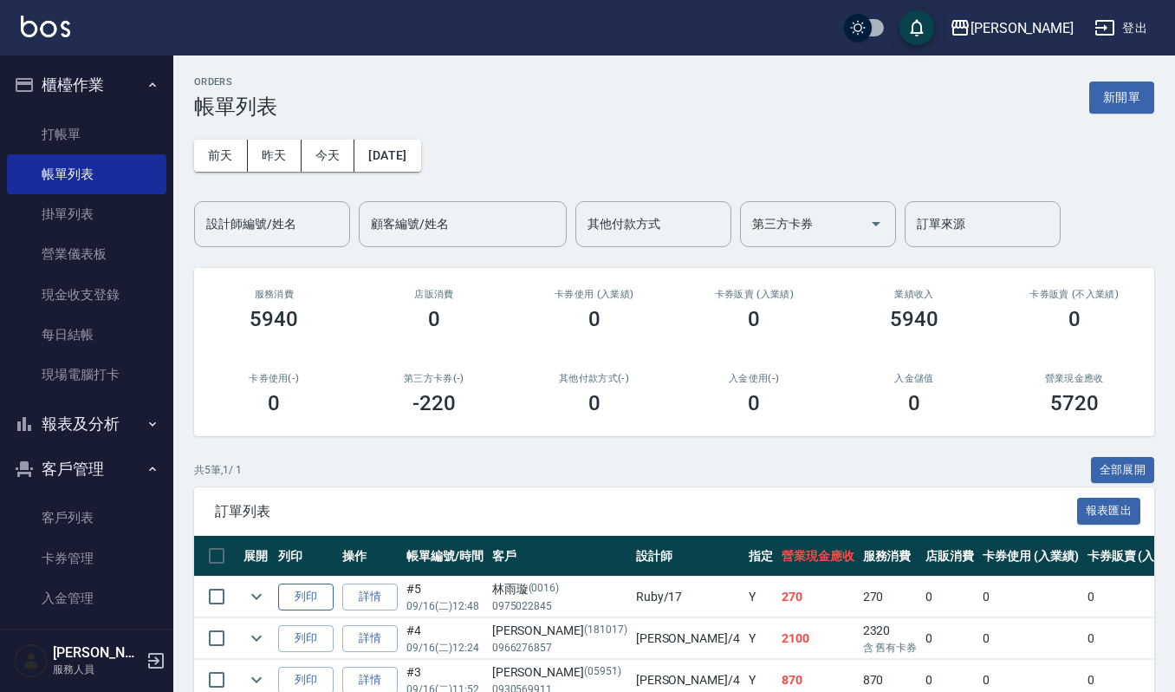
click at [300, 598] on button "列印" at bounding box center [305, 596] width 55 height 27
click at [64, 111] on ul "打帳單 帳單列表 掛單列表 營業儀表板 現金收支登錄 每日結帳 現場電腦打卡" at bounding box center [86, 254] width 159 height 295
click at [59, 123] on link "打帳單" at bounding box center [86, 134] width 159 height 40
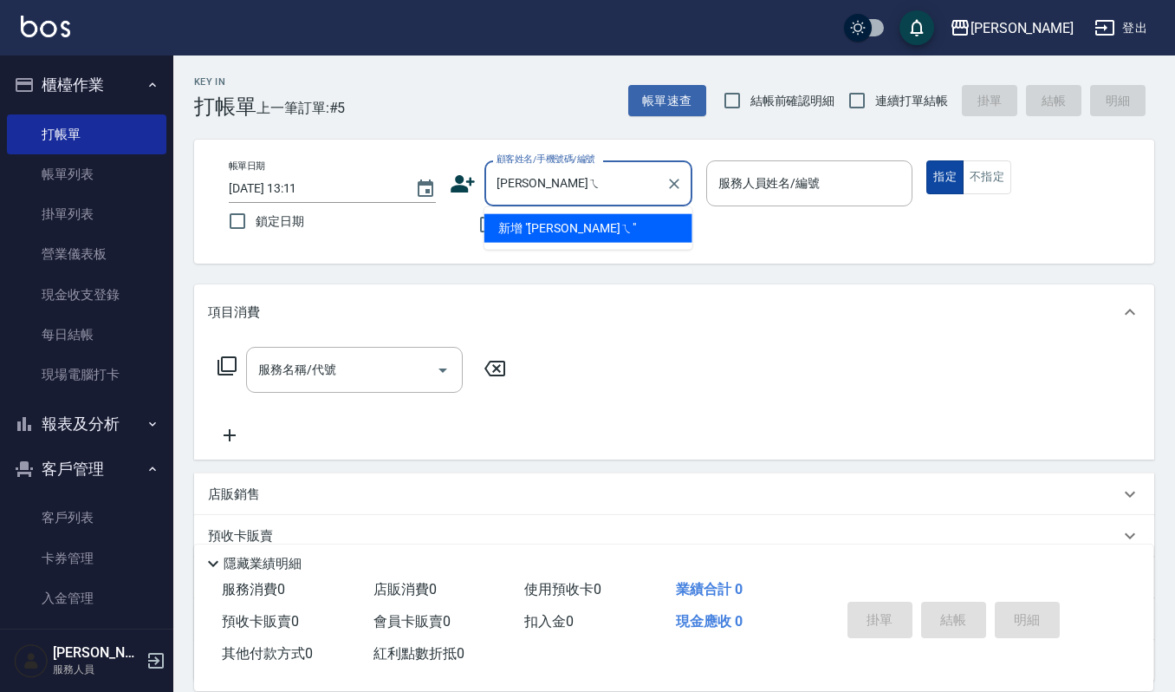
type input "[PERSON_NAME]"
